Goal: Task Accomplishment & Management: Use online tool/utility

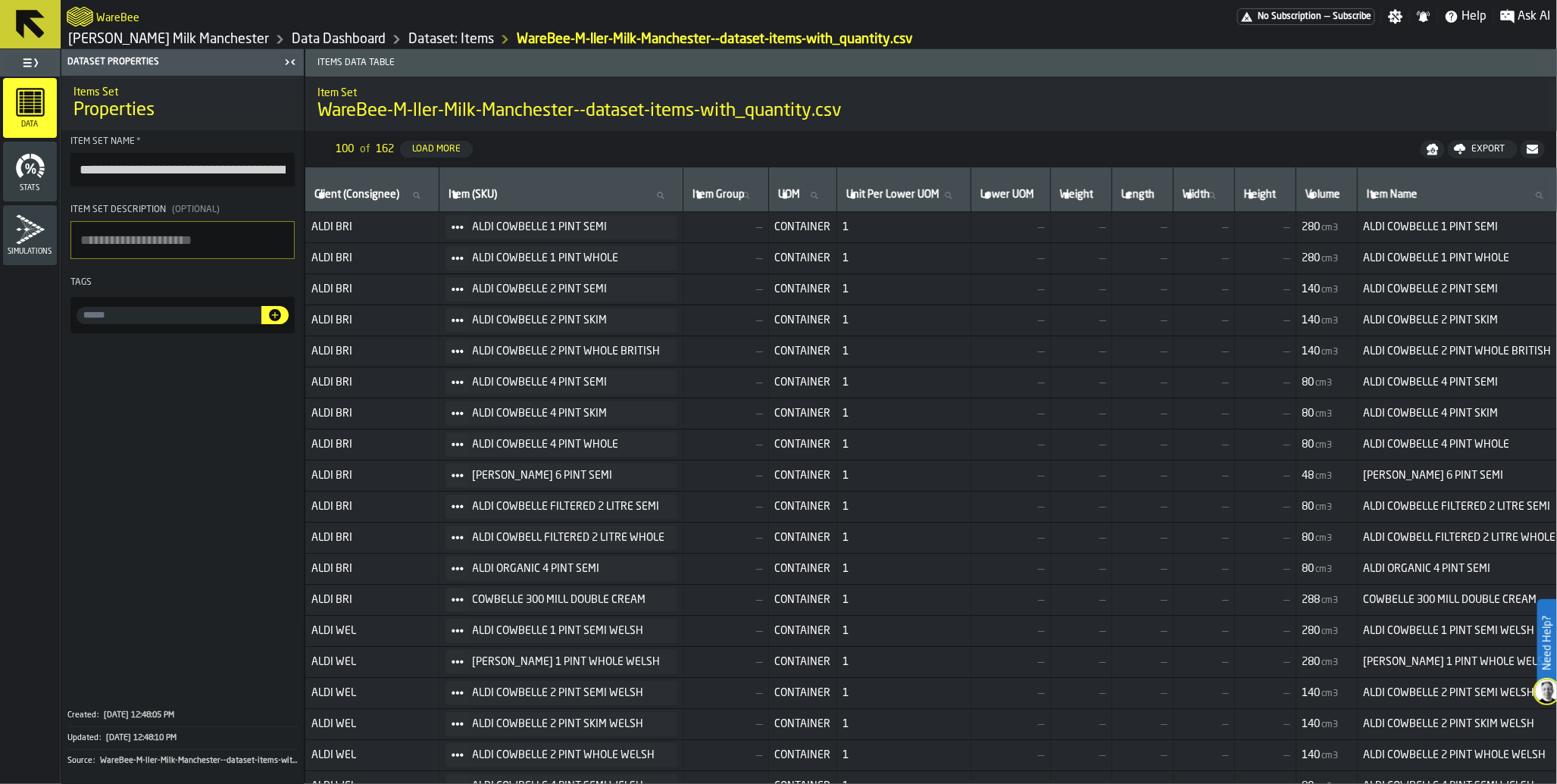
click at [409, 38] on link "Dataset: Items" at bounding box center [451, 39] width 85 height 17
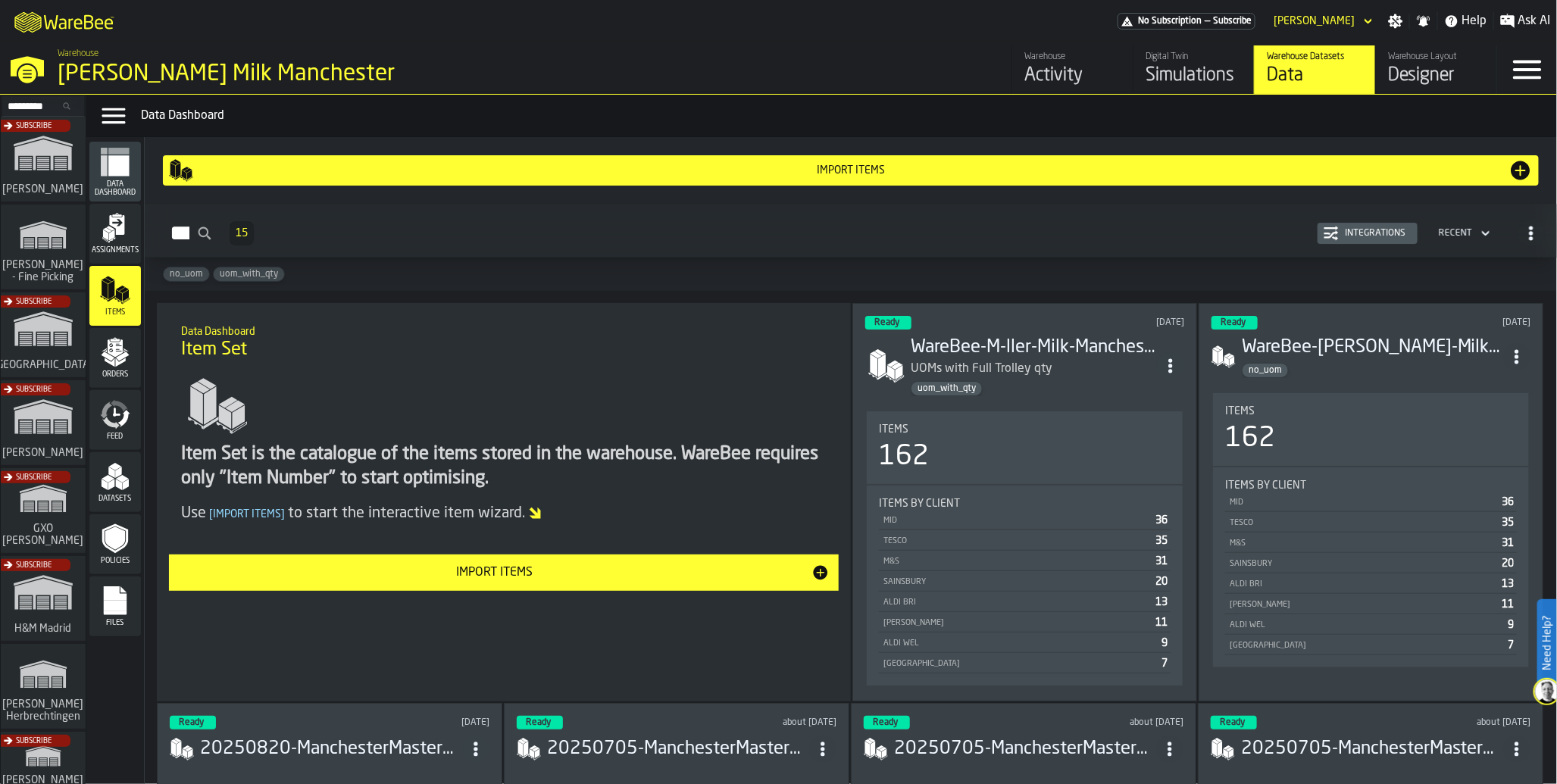
click at [107, 296] on polygon "menu Items" at bounding box center [105, 290] width 6 height 19
click at [114, 412] on icon "menu Feed" at bounding box center [117, 412] width 8 height 9
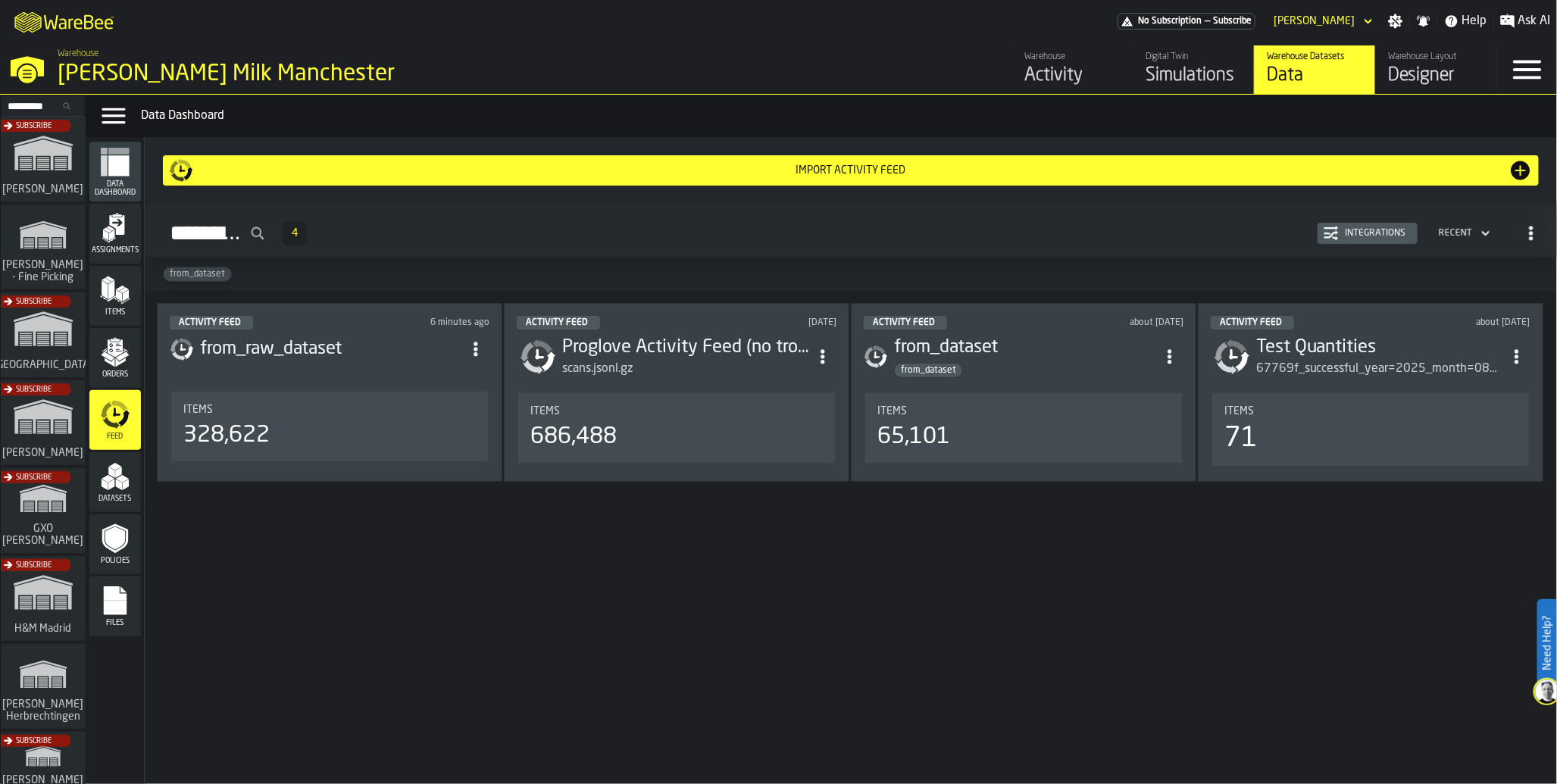
click at [279, 430] on div "328,622" at bounding box center [329, 435] width 293 height 27
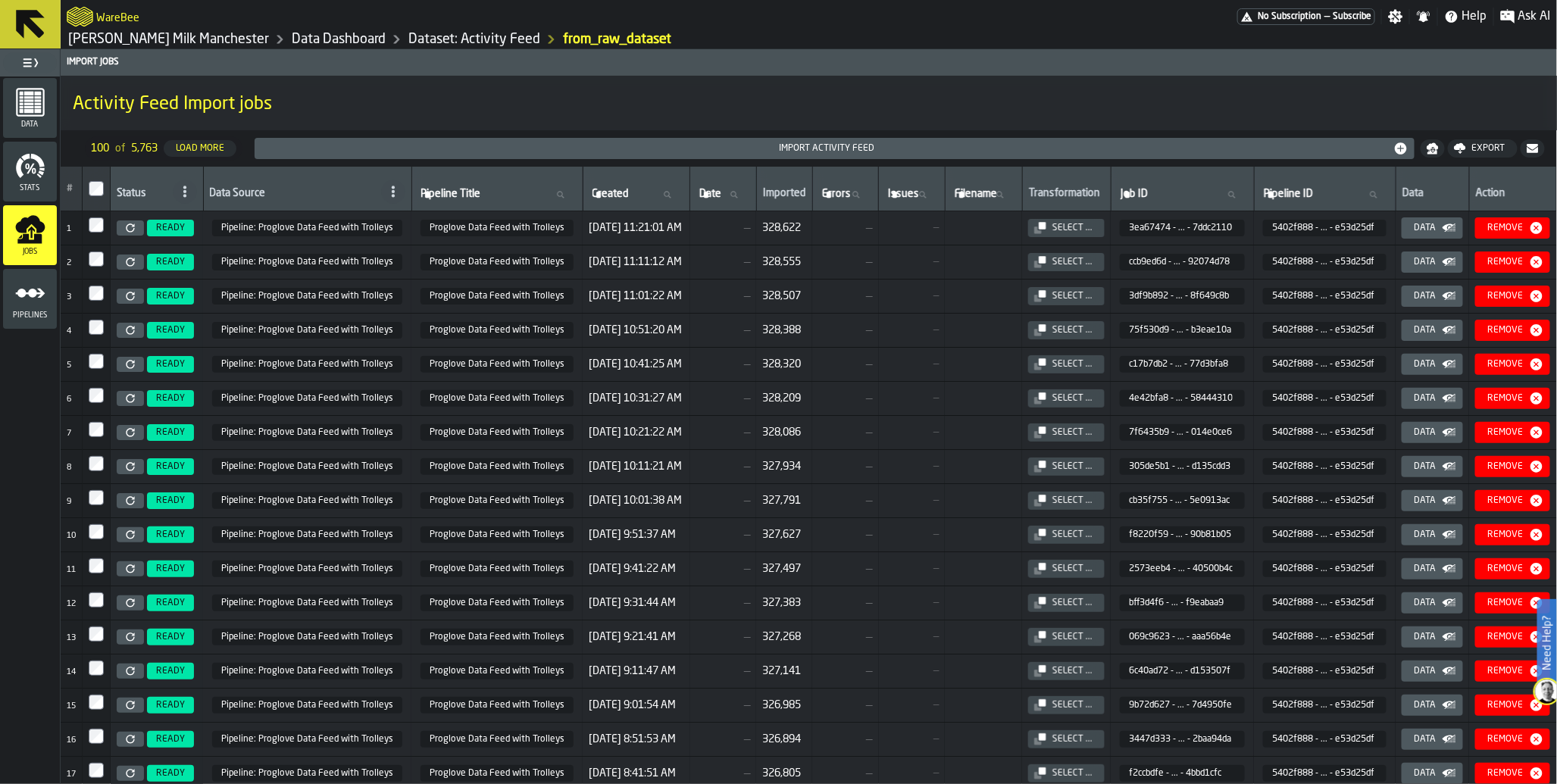
click at [130, 227] on icon at bounding box center [130, 228] width 9 height 9
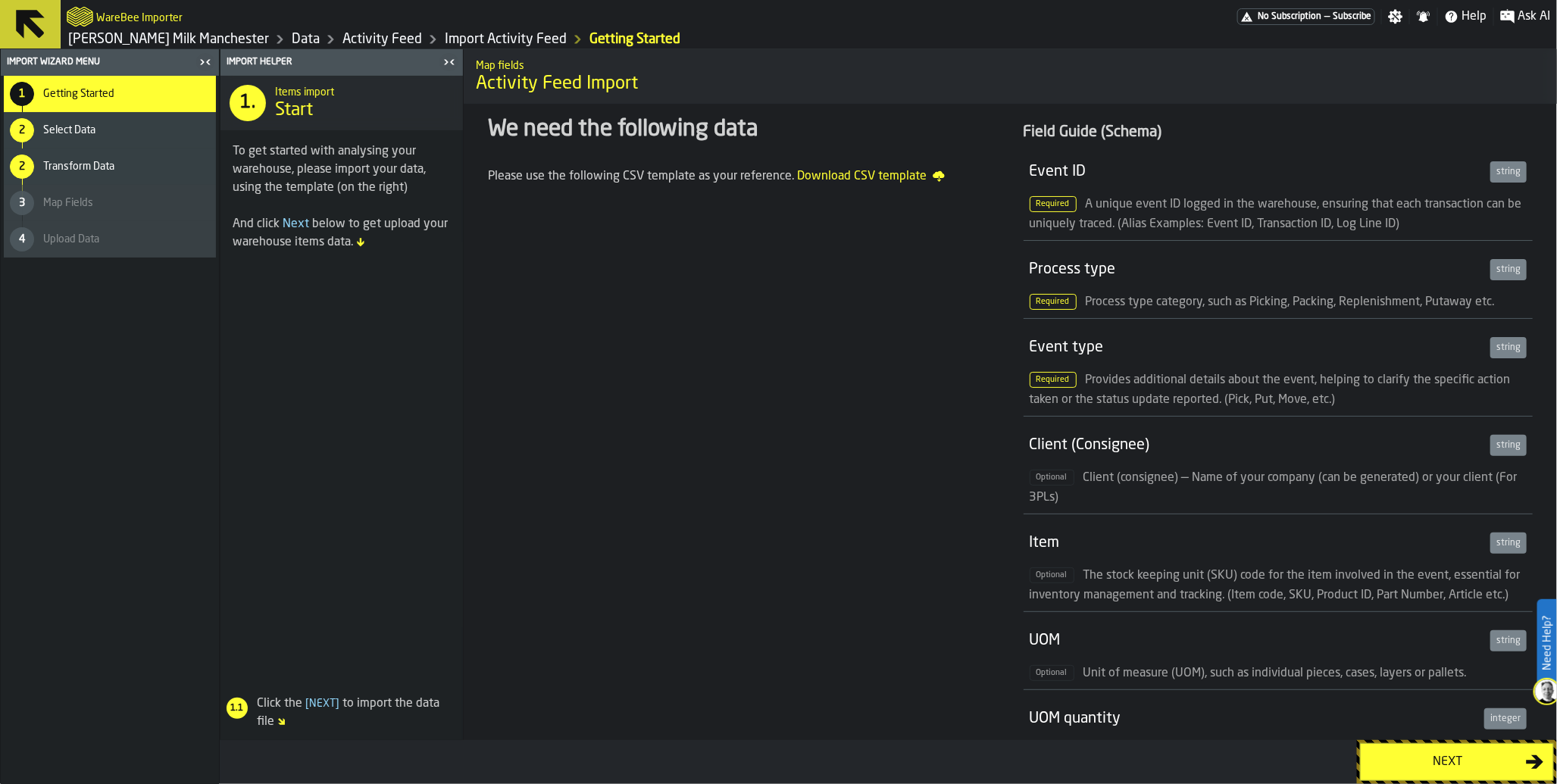
click at [1433, 770] on div "Next" at bounding box center [1447, 761] width 156 height 18
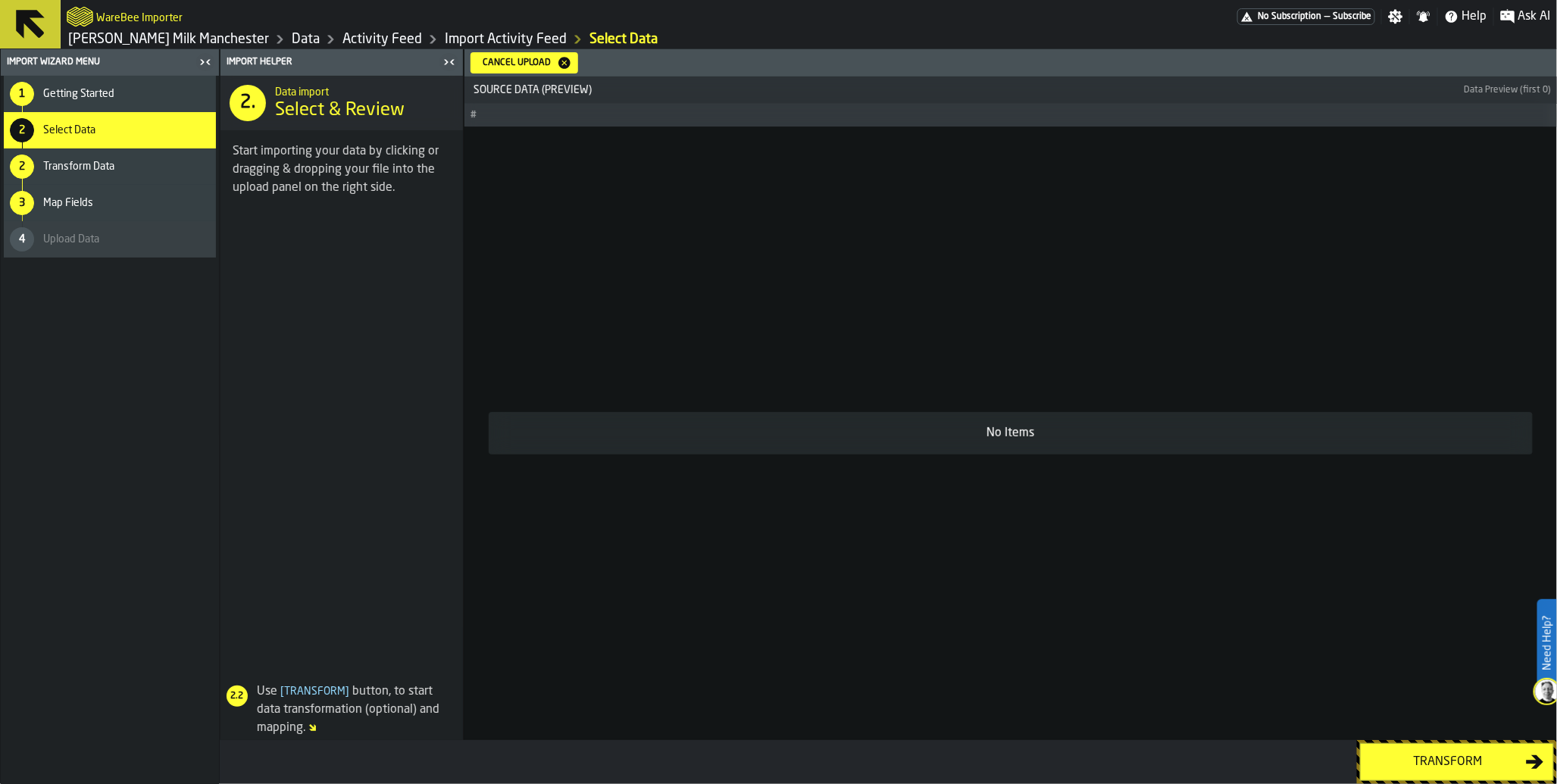
click at [1465, 770] on div "Transform" at bounding box center [1447, 761] width 156 height 18
